Goal: Task Accomplishment & Management: Manage account settings

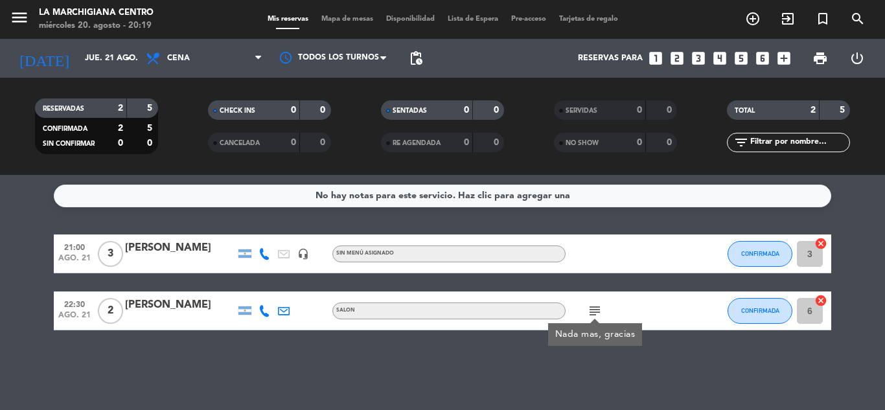
click at [152, 242] on div "[PERSON_NAME]" at bounding box center [180, 248] width 110 height 17
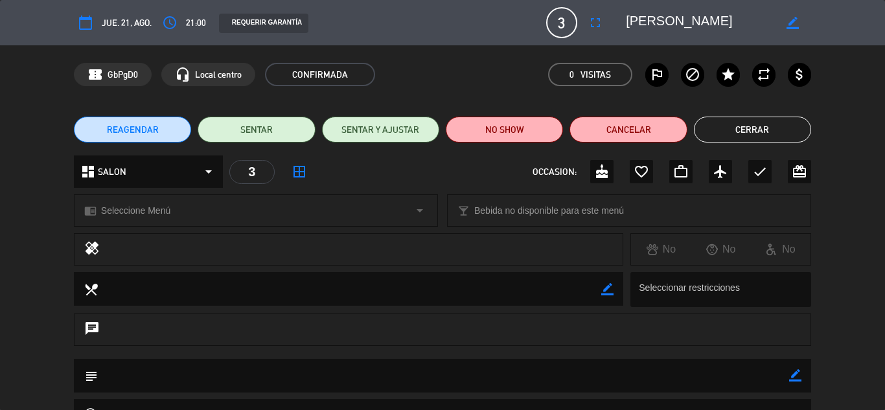
click at [86, 20] on icon "calendar_today" at bounding box center [86, 23] width 16 height 16
click at [84, 23] on icon "calendar_today" at bounding box center [86, 23] width 16 height 16
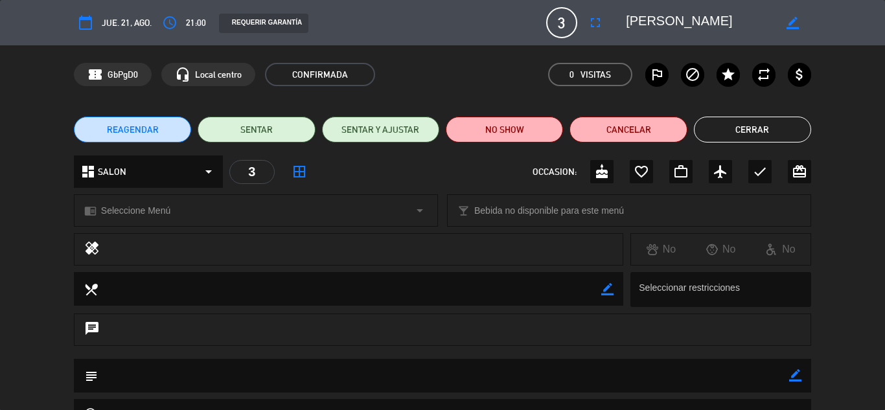
click at [84, 23] on icon "calendar_today" at bounding box center [86, 23] width 16 height 16
click at [171, 24] on icon "access_time" at bounding box center [170, 23] width 16 height 16
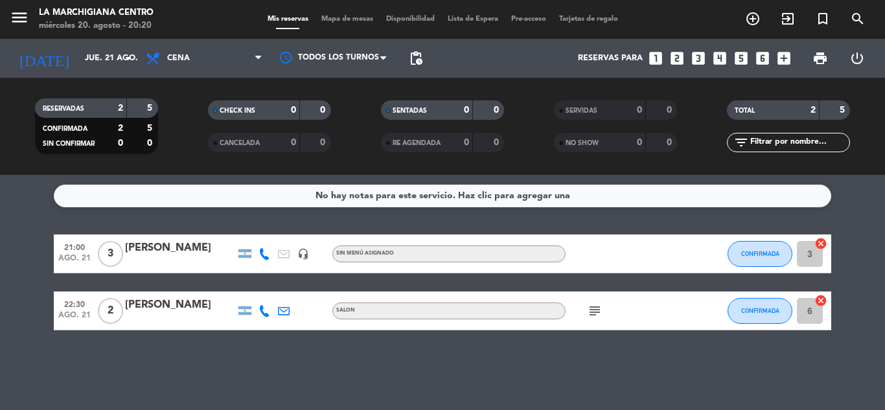
click at [132, 249] on div "[PERSON_NAME]" at bounding box center [180, 248] width 110 height 17
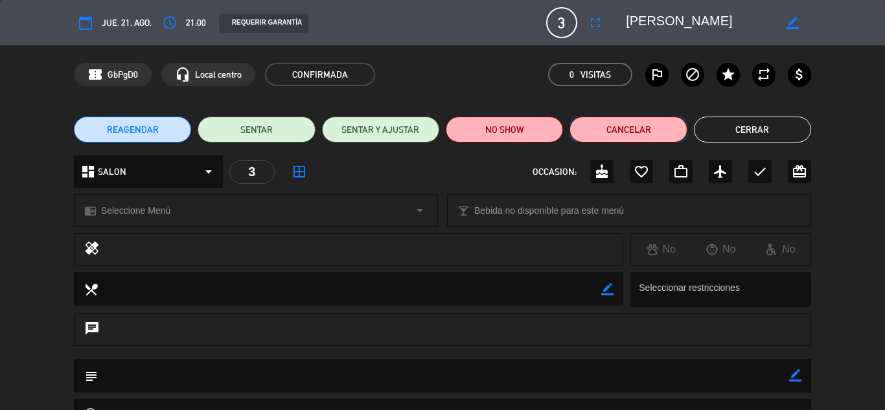
click at [644, 130] on button "Cancelar" at bounding box center [628, 130] width 117 height 26
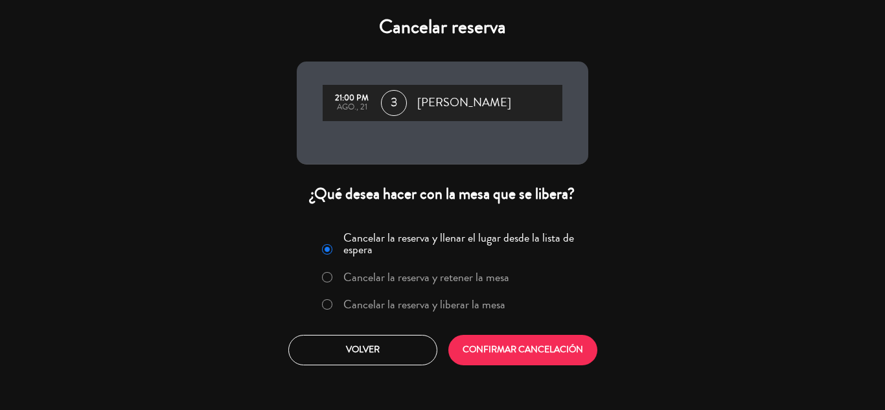
click at [383, 301] on label "Cancelar la reserva y liberar la mesa" at bounding box center [424, 305] width 162 height 12
click at [498, 345] on button "CONFIRMAR CANCELACIÓN" at bounding box center [522, 350] width 149 height 30
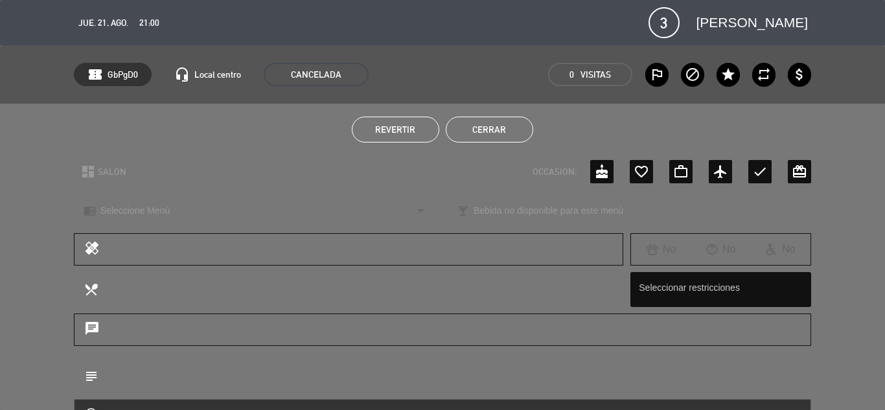
click at [501, 126] on button "Cerrar" at bounding box center [489, 130] width 87 height 26
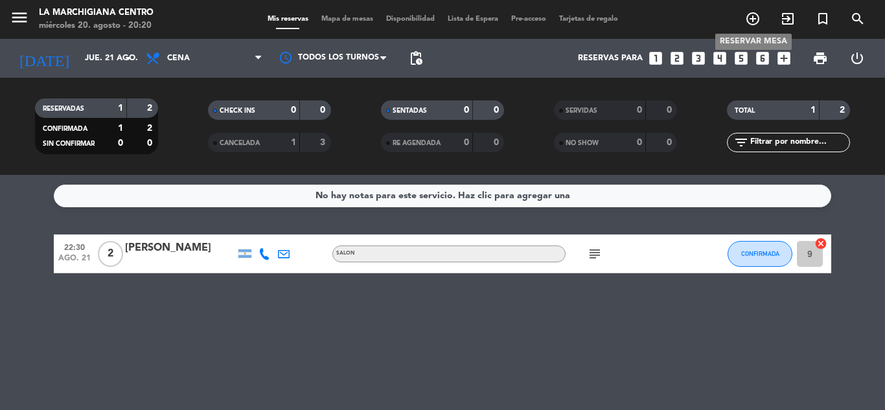
click at [752, 19] on icon "add_circle_outline" at bounding box center [753, 19] width 16 height 16
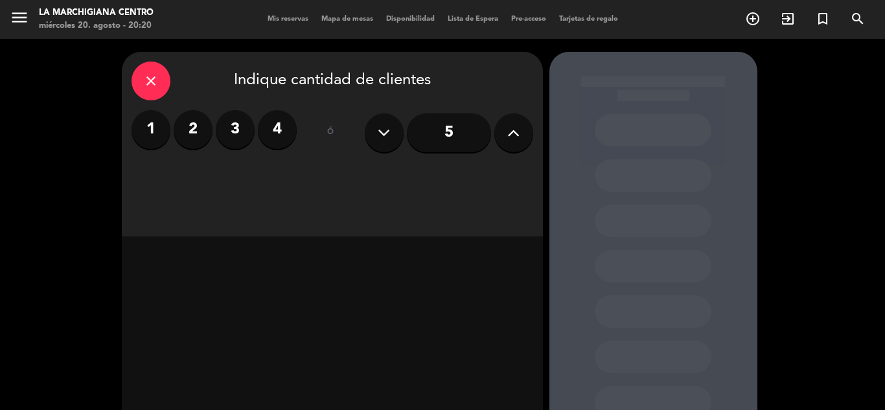
click at [242, 130] on label "3" at bounding box center [235, 129] width 39 height 39
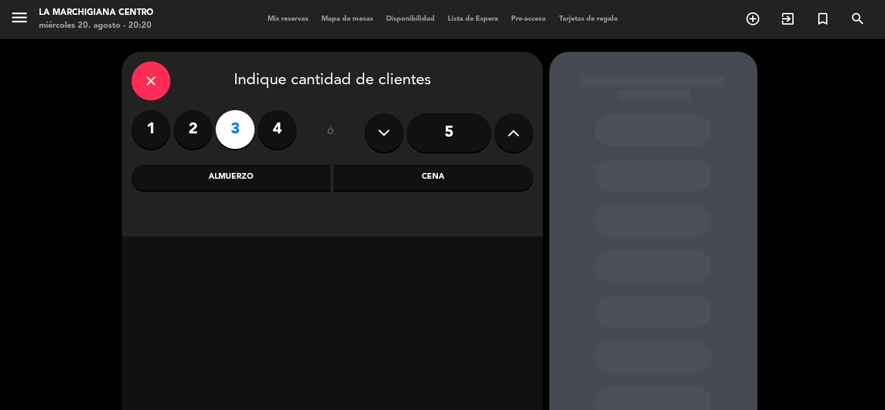
click at [394, 169] on div "Cena" at bounding box center [434, 178] width 200 height 26
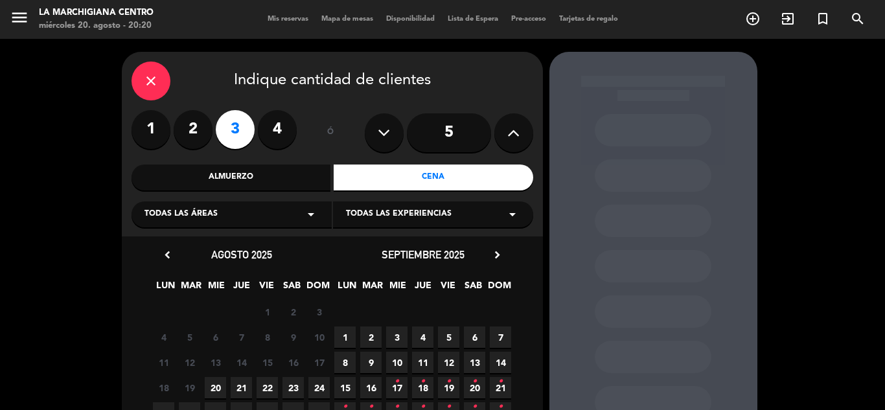
click at [268, 383] on span "22" at bounding box center [267, 387] width 21 height 21
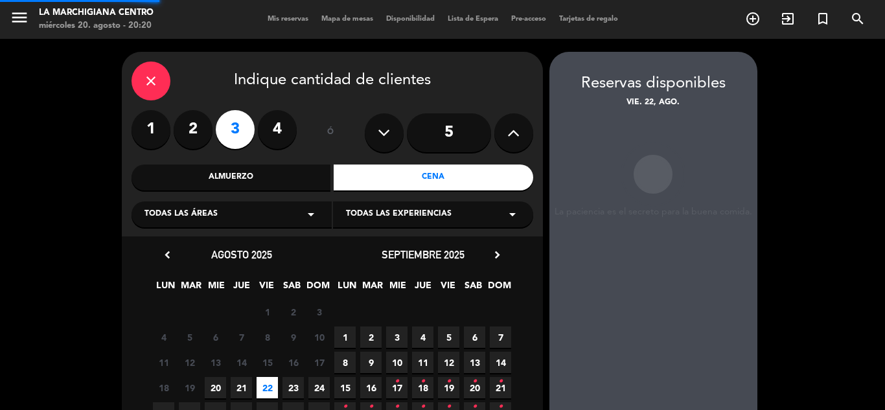
scroll to position [52, 0]
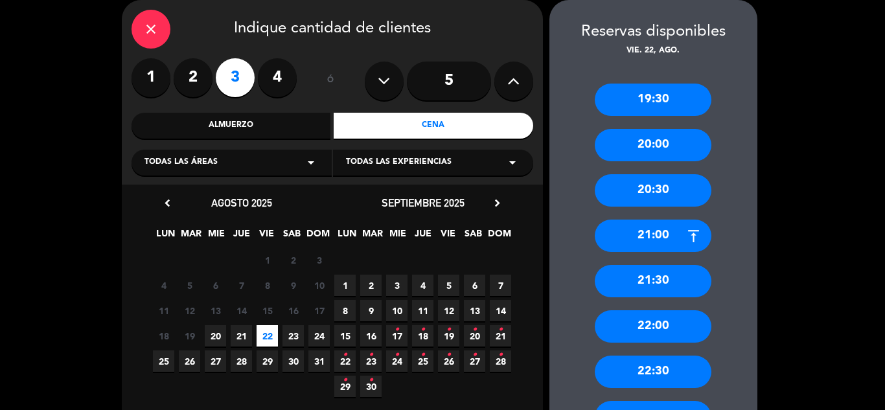
click at [667, 280] on div "21:30" at bounding box center [653, 281] width 117 height 32
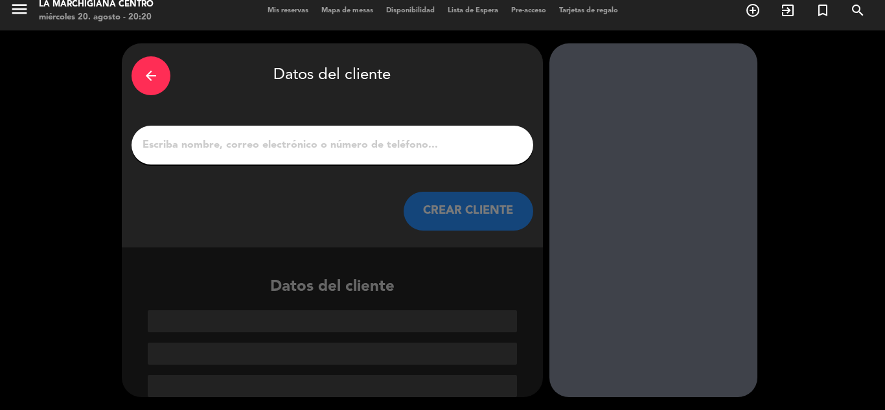
scroll to position [8, 0]
click at [272, 131] on div at bounding box center [333, 145] width 402 height 39
click at [272, 149] on input "1" at bounding box center [332, 145] width 382 height 18
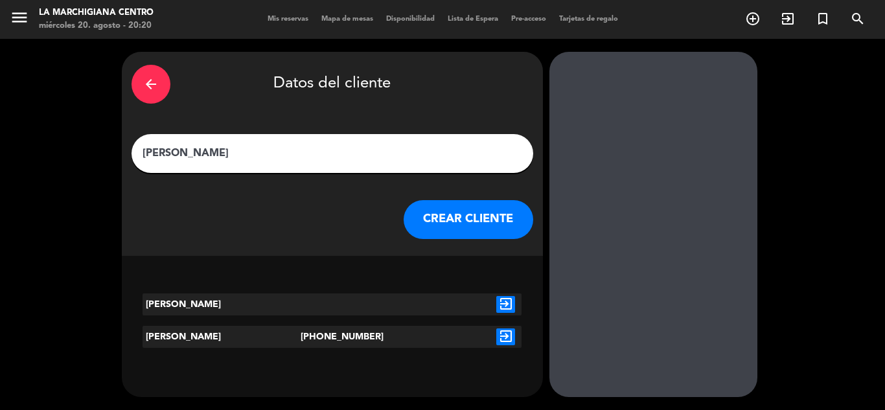
type input "[PERSON_NAME]"
click at [504, 336] on icon "exit_to_app" at bounding box center [505, 337] width 19 height 17
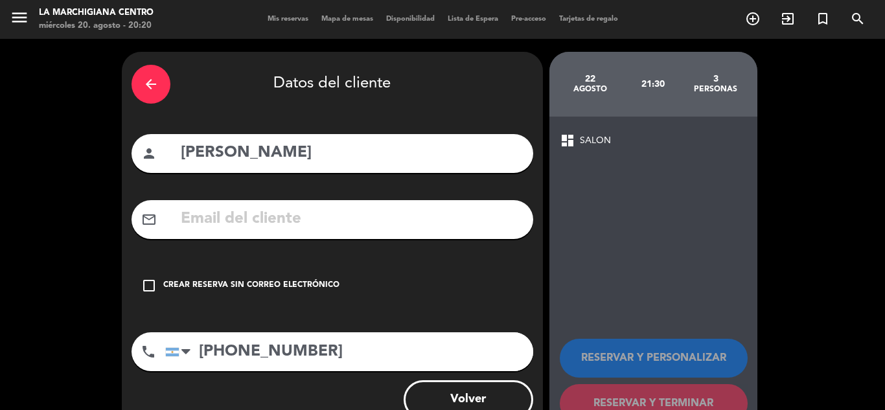
click at [205, 289] on div "Crear reserva sin correo electrónico" at bounding box center [251, 285] width 176 height 13
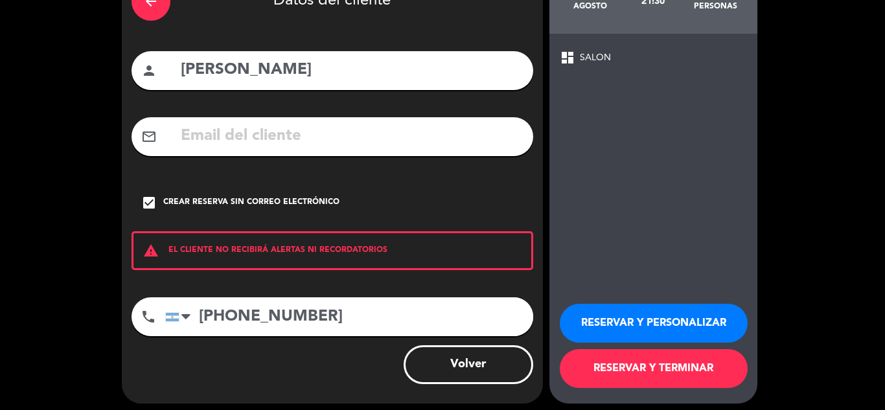
scroll to position [89, 0]
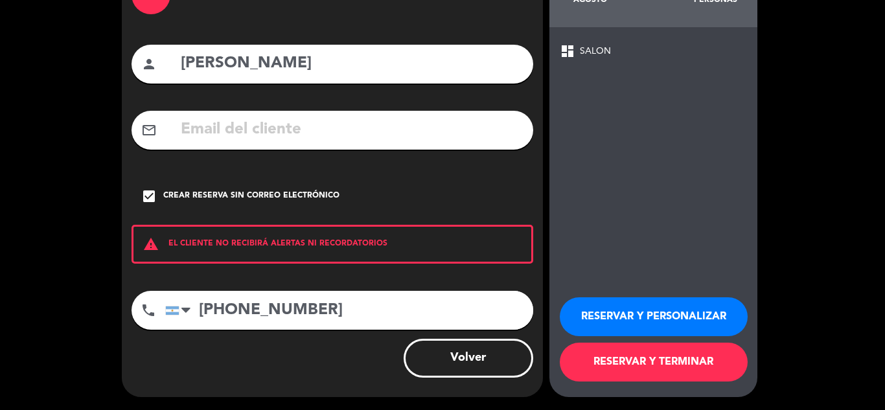
click at [669, 357] on button "RESERVAR Y TERMINAR" at bounding box center [654, 362] width 188 height 39
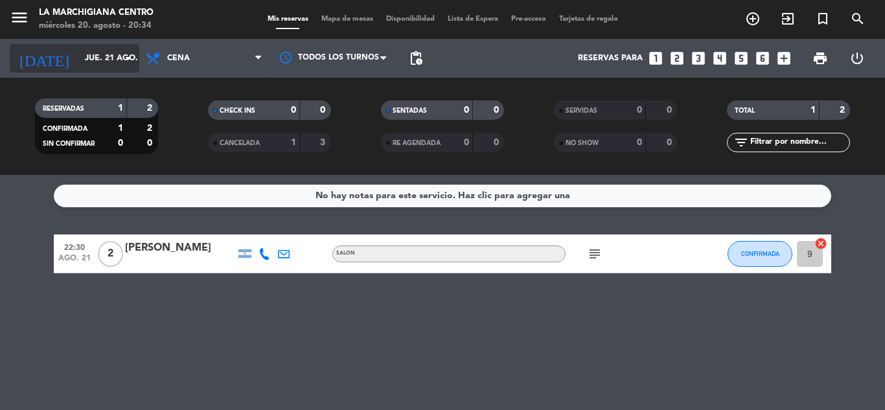
click at [127, 53] on icon "arrow_drop_down" at bounding box center [129, 59] width 16 height 16
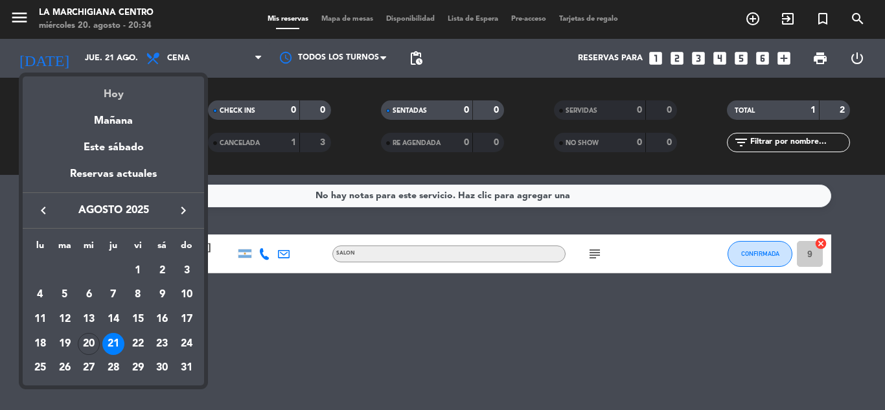
click at [113, 89] on div "Hoy" at bounding box center [113, 89] width 181 height 27
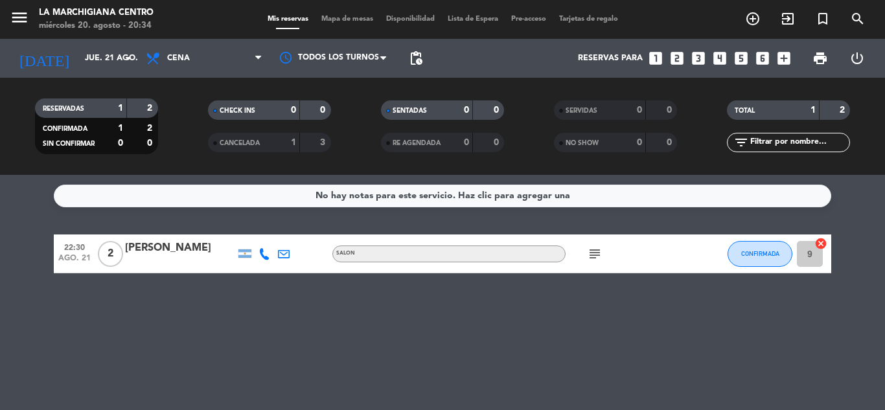
type input "mié. 20 ago."
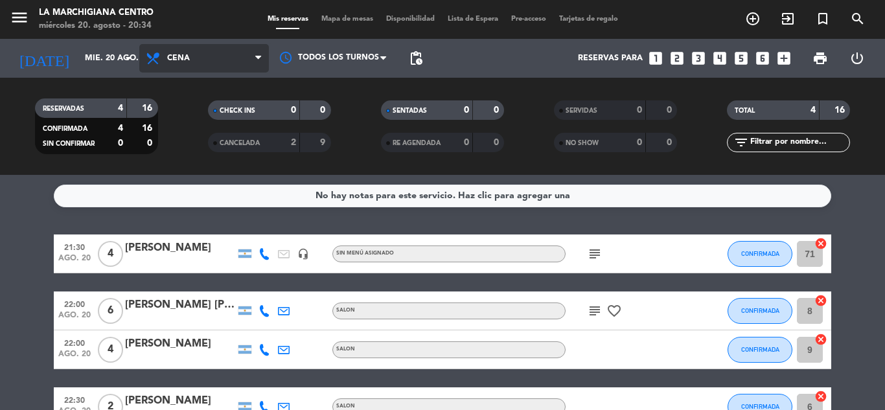
click at [261, 54] on icon at bounding box center [258, 58] width 6 height 10
click at [190, 149] on div "menu La Marchigiana Centro miércoles 20. agosto - 20:34 Mis reservas Mapa de me…" at bounding box center [442, 87] width 885 height 175
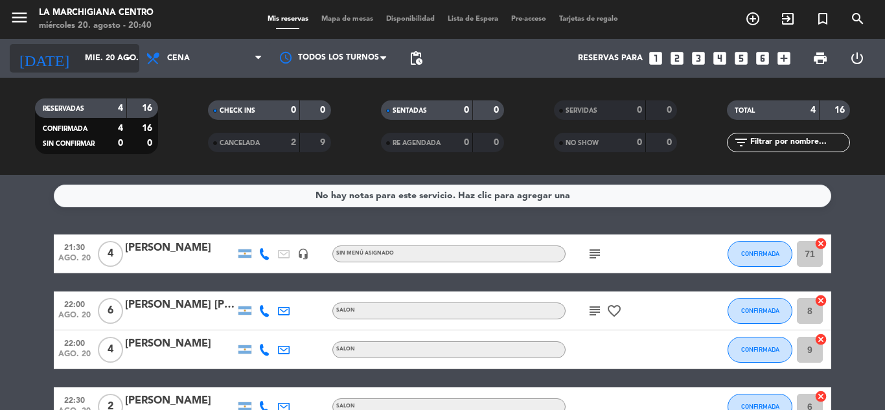
click at [134, 57] on icon "arrow_drop_down" at bounding box center [129, 59] width 16 height 16
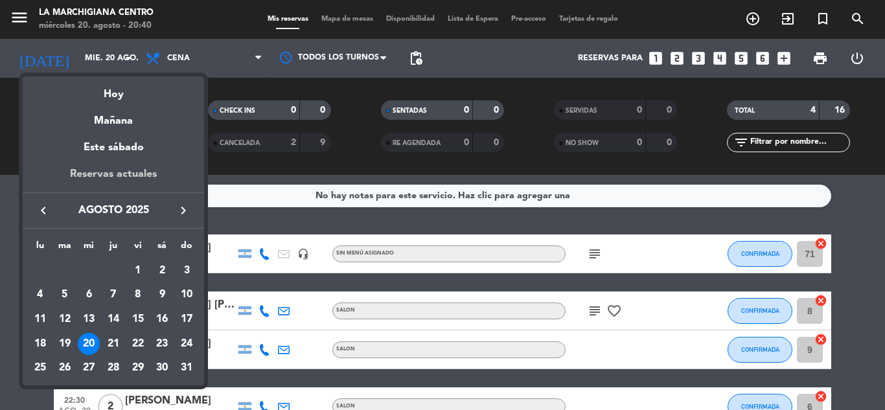
click at [129, 172] on div "Reservas actuales" at bounding box center [113, 179] width 181 height 27
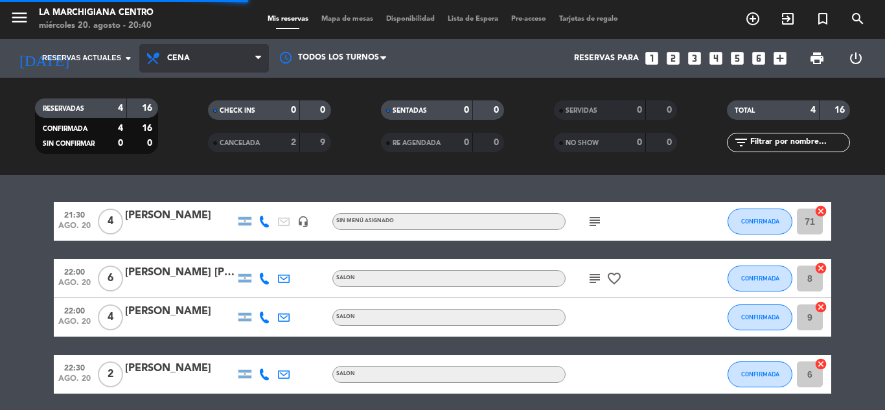
click at [191, 47] on span "Cena" at bounding box center [204, 58] width 130 height 29
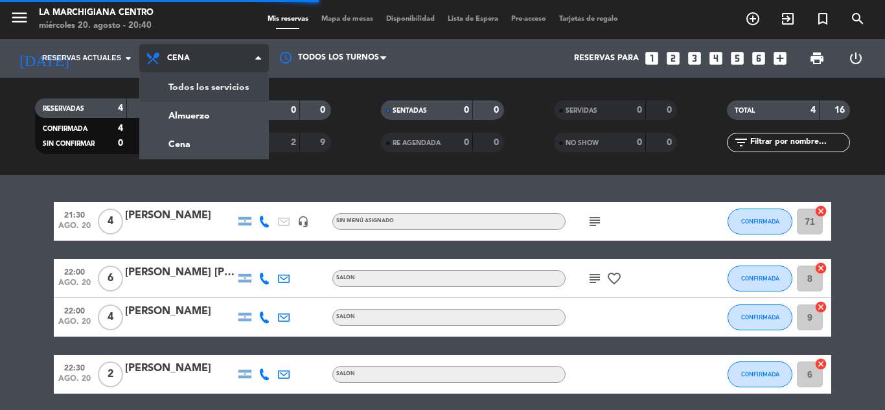
click at [206, 80] on div "menu La Marchigiana Centro miércoles 20. agosto - 20:40 Mis reservas Mapa de me…" at bounding box center [442, 87] width 885 height 175
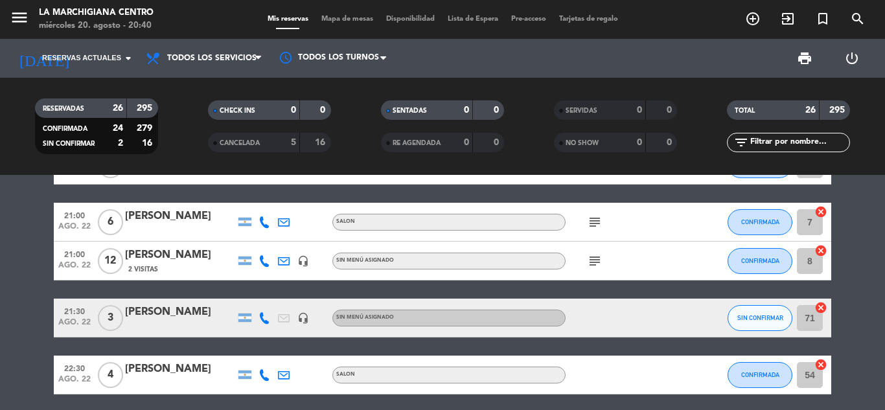
scroll to position [324, 0]
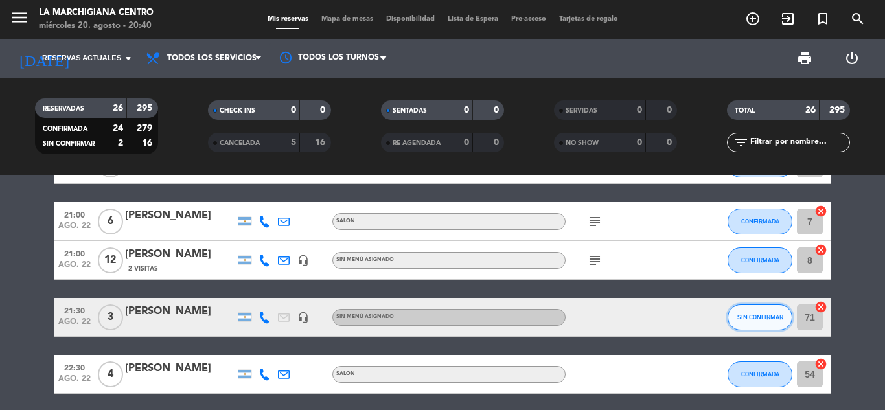
click at [752, 325] on button "SIN CONFIRMAR" at bounding box center [760, 318] width 65 height 26
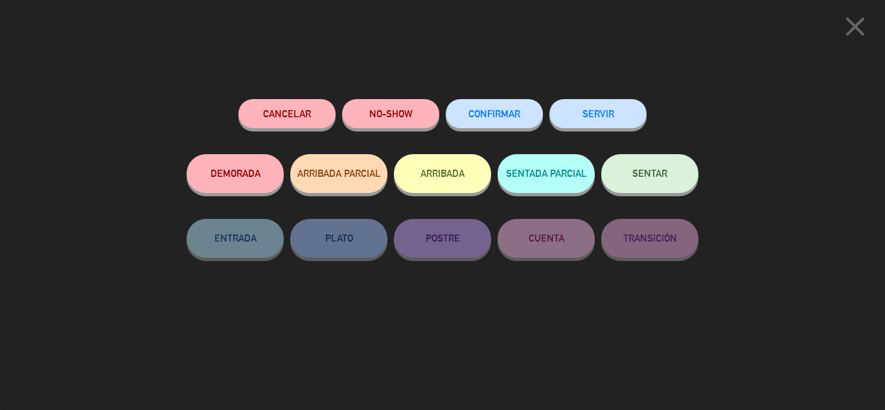
click at [491, 115] on span "CONFIRMAR" at bounding box center [495, 113] width 52 height 11
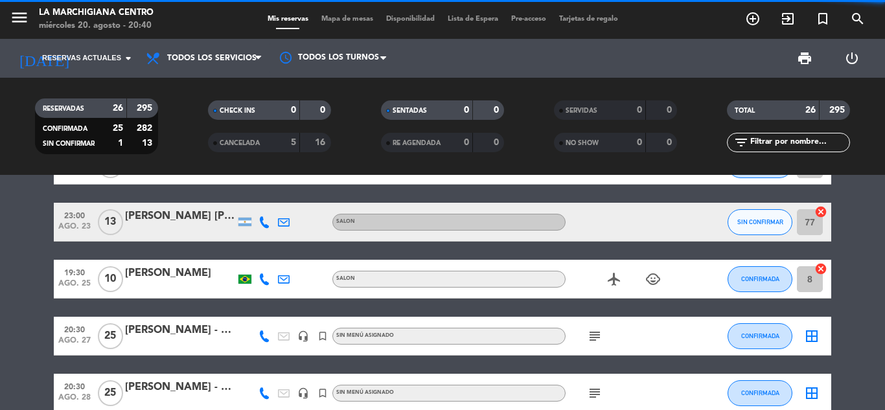
scroll to position [648, 0]
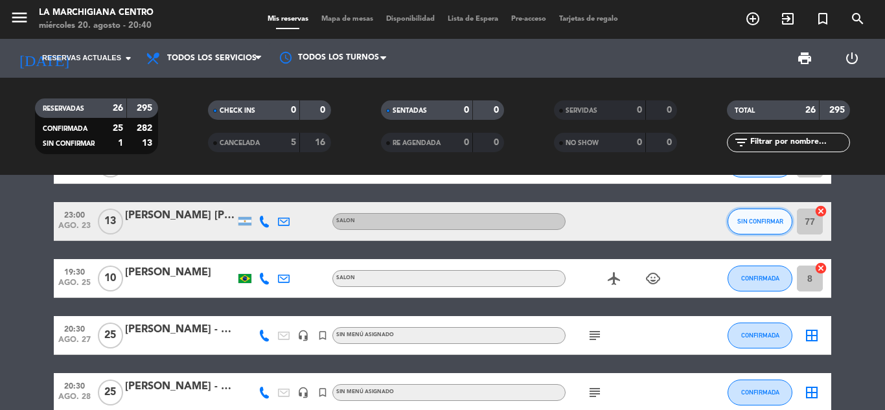
click at [761, 231] on button "SIN CONFIRMAR" at bounding box center [760, 222] width 65 height 26
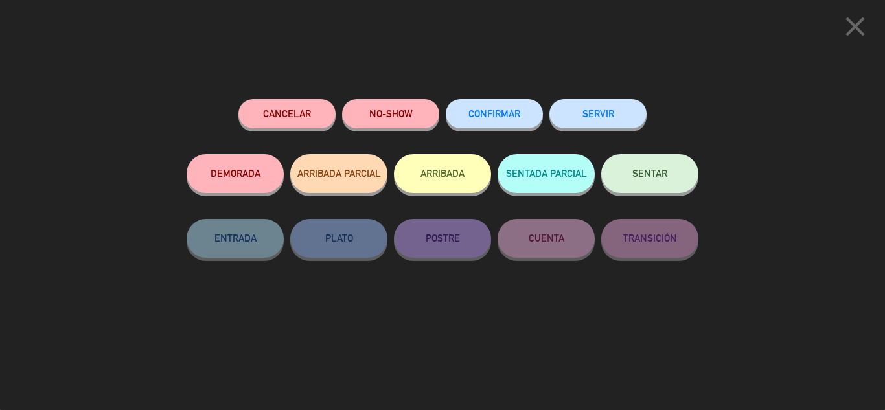
click at [485, 113] on span "CONFIRMAR" at bounding box center [495, 113] width 52 height 11
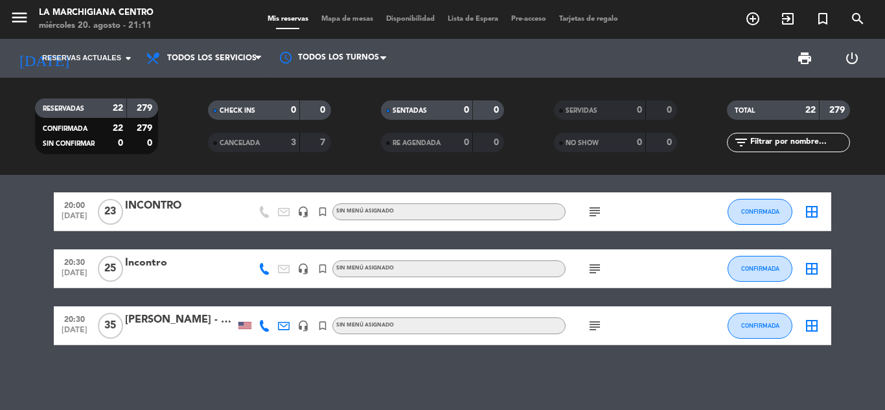
scroll to position [1075, 0]
click at [66, 223] on span "sep. 25" at bounding box center [74, 219] width 32 height 15
click at [68, 219] on span "sep. 25" at bounding box center [74, 219] width 32 height 15
click at [216, 205] on div "INCONTRO" at bounding box center [180, 206] width 110 height 17
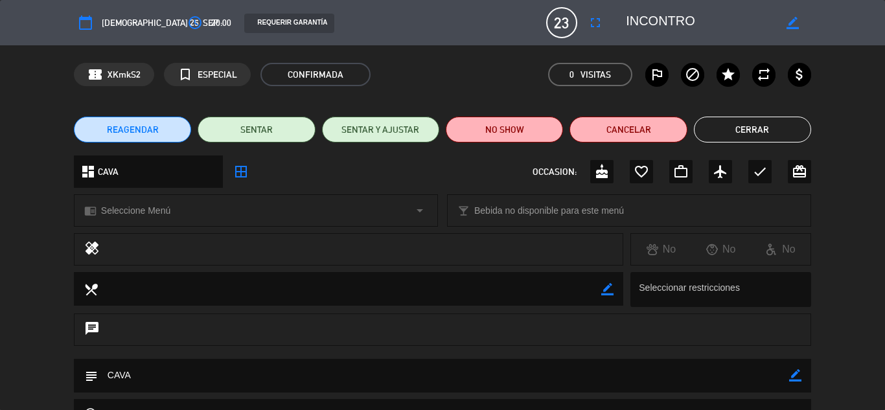
click at [736, 118] on button "Cerrar" at bounding box center [752, 130] width 117 height 26
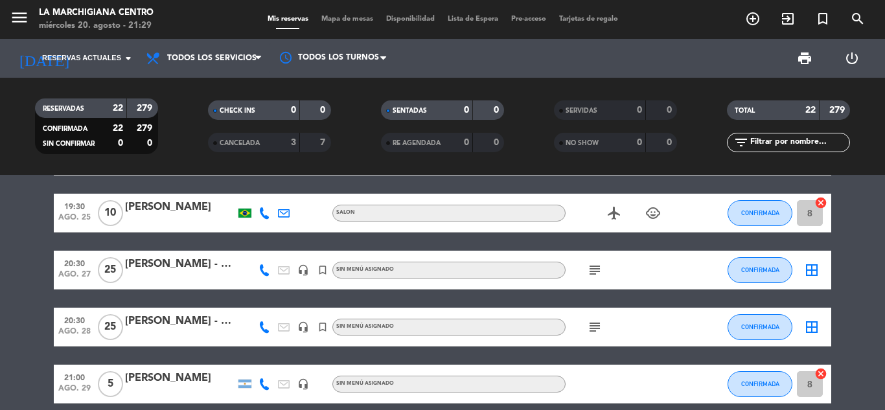
scroll to position [492, 0]
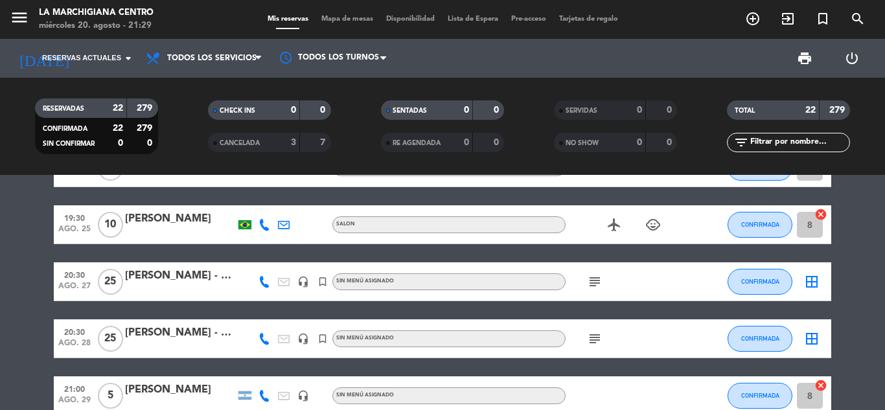
click at [159, 334] on div "Luis Forlizzi - Roemmers" at bounding box center [180, 333] width 110 height 17
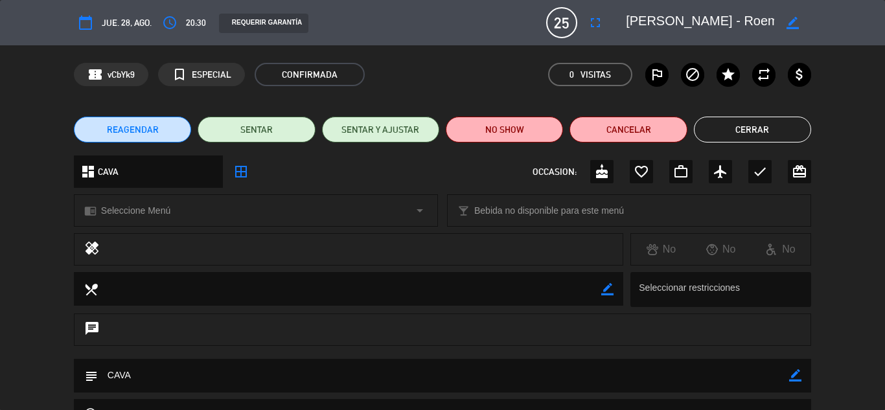
click at [766, 129] on button "Cerrar" at bounding box center [752, 130] width 117 height 26
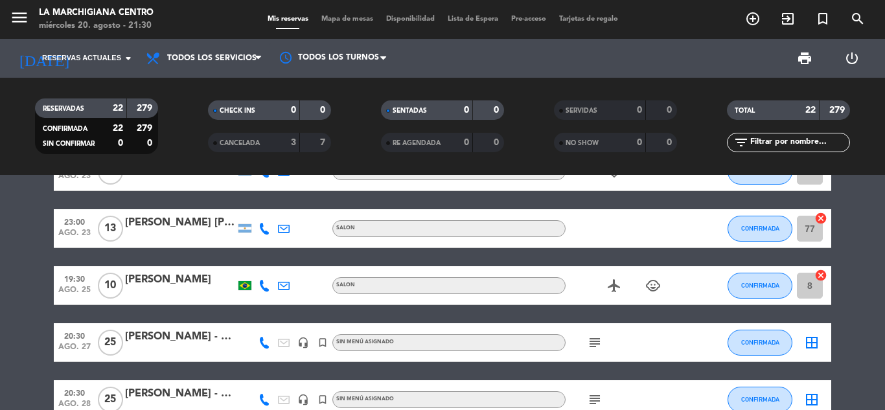
scroll to position [454, 0]
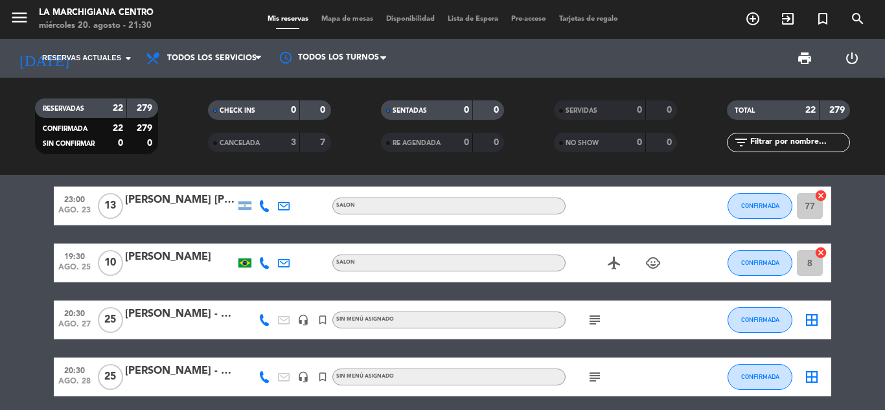
click at [158, 261] on div "Elisa Dayrell" at bounding box center [180, 257] width 110 height 17
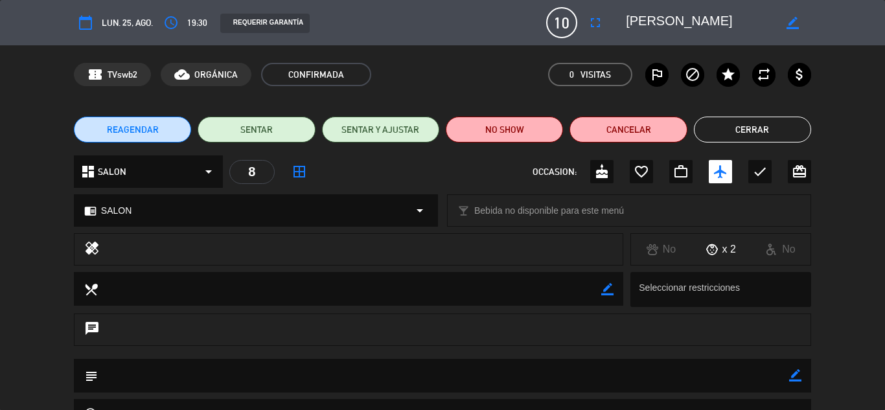
drag, startPoint x: 757, startPoint y: 129, endPoint x: 709, endPoint y: 130, distance: 48.0
click at [756, 130] on button "Cerrar" at bounding box center [752, 130] width 117 height 26
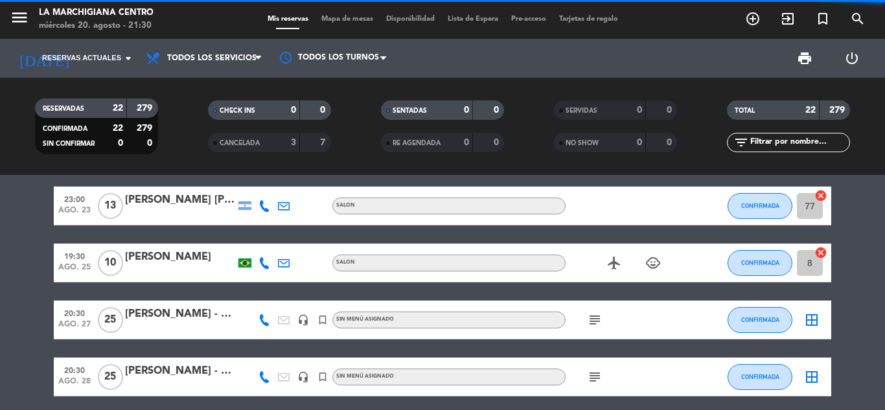
click at [159, 201] on div "Hugo Daniel Muñoz" at bounding box center [180, 200] width 110 height 17
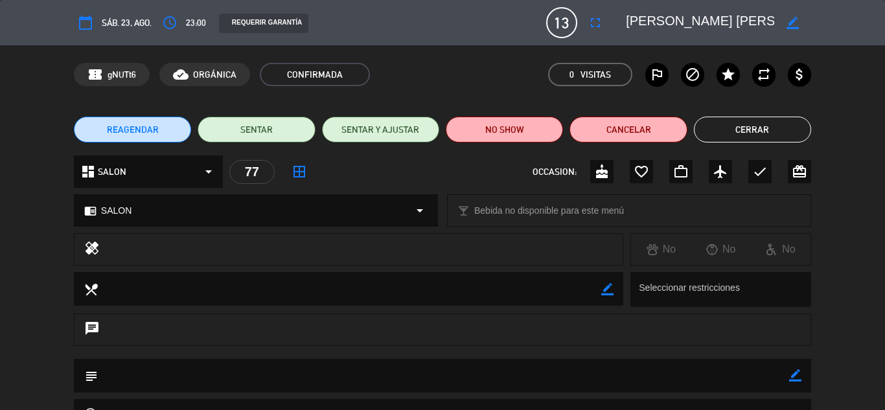
click at [754, 110] on div "REAGENDAR SENTAR SENTAR Y AJUSTAR NO SHOW Cancelar Cerrar" at bounding box center [442, 130] width 885 height 52
click at [751, 120] on button "Cerrar" at bounding box center [752, 130] width 117 height 26
click at [751, 120] on div "TOTAL 22 279" at bounding box center [788, 116] width 173 height 32
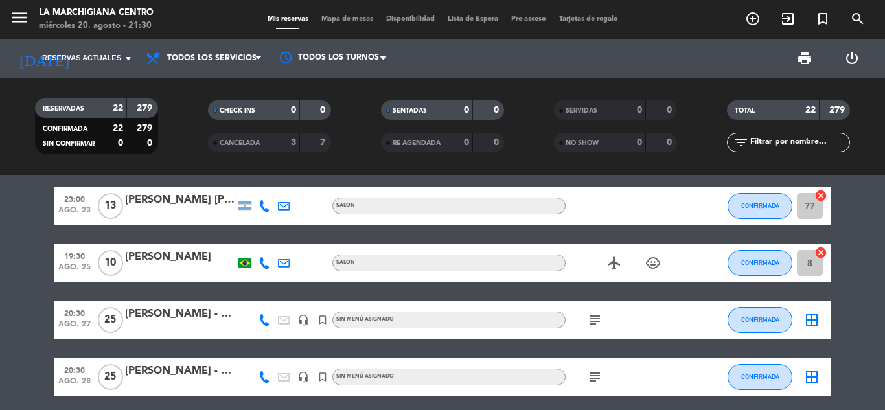
click at [169, 318] on div "Luis Forlizzi - Roemmers" at bounding box center [180, 314] width 110 height 17
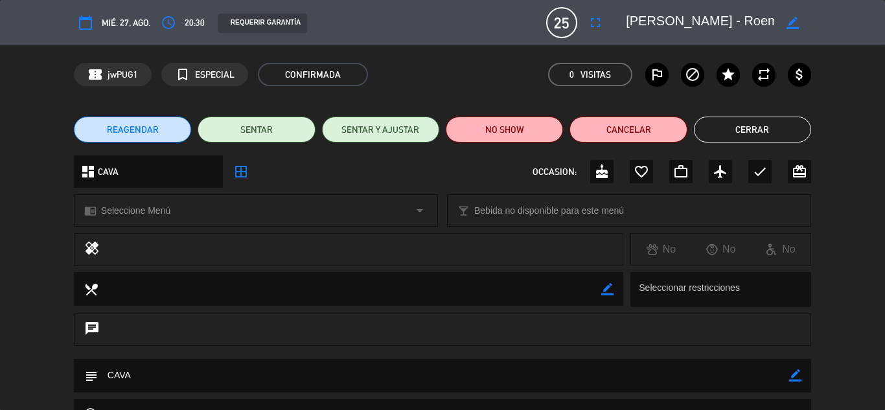
click at [736, 129] on button "Cerrar" at bounding box center [752, 130] width 117 height 26
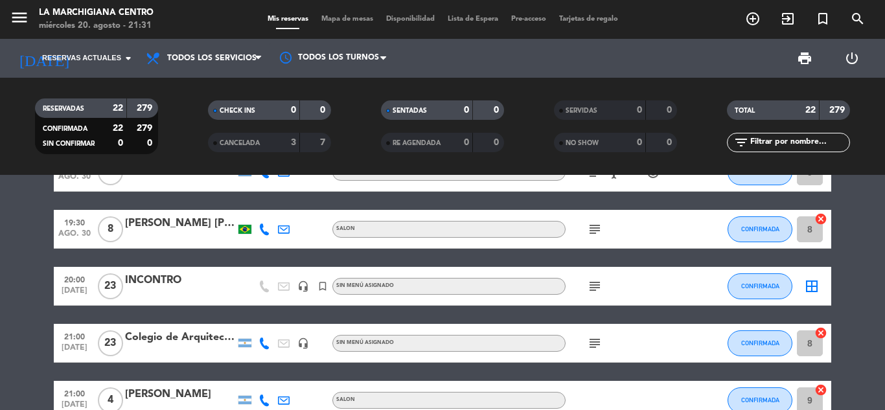
scroll to position [778, 0]
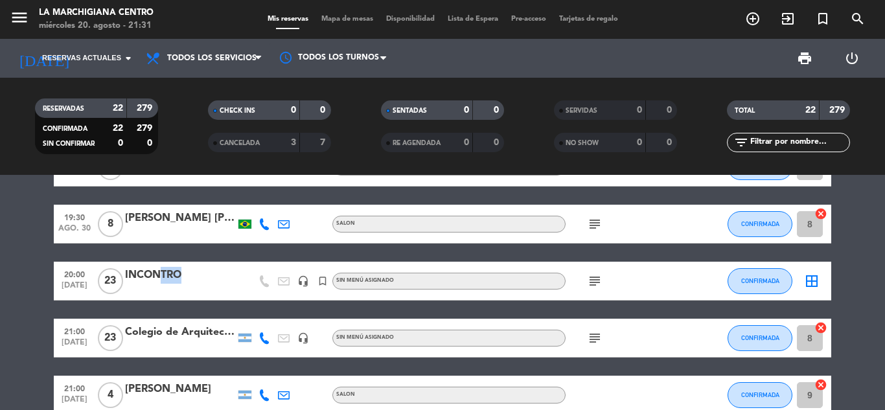
drag, startPoint x: 150, startPoint y: 278, endPoint x: 229, endPoint y: 290, distance: 80.7
click at [229, 290] on div "INCONTRO" at bounding box center [180, 280] width 110 height 27
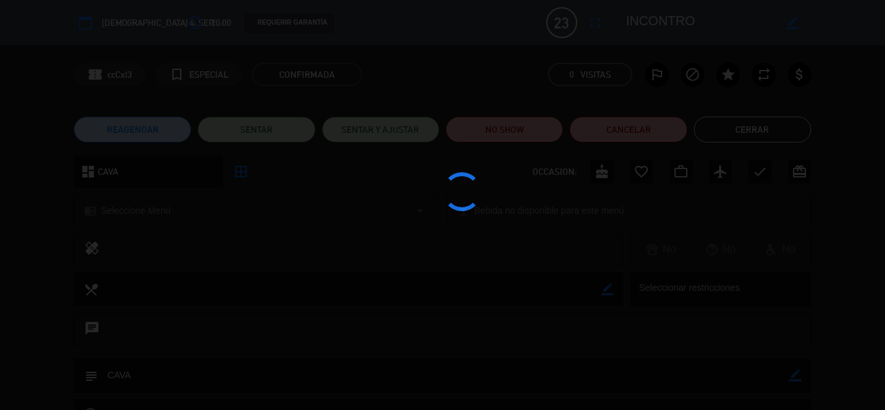
click at [229, 290] on div at bounding box center [442, 205] width 885 height 410
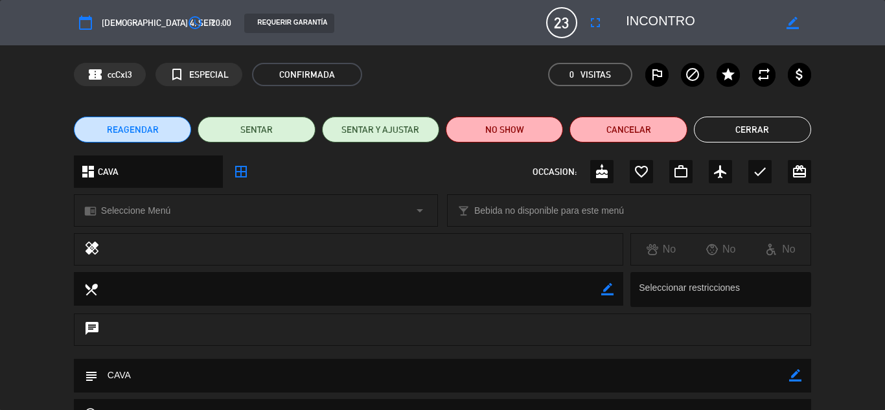
click at [762, 128] on button "Cerrar" at bounding box center [752, 130] width 117 height 26
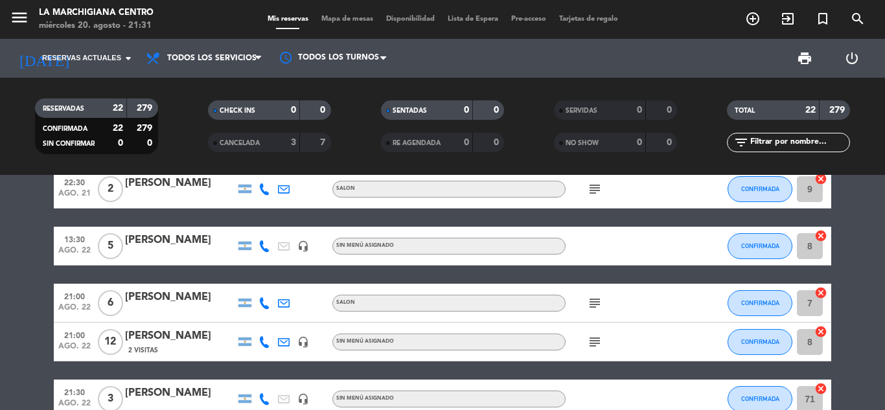
scroll to position [0, 0]
